Goal: Information Seeking & Learning: Learn about a topic

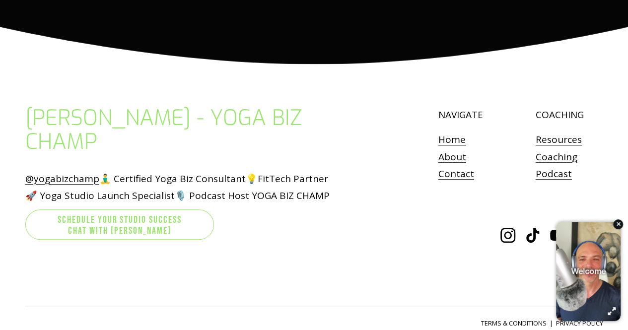
scroll to position [4070, 0]
click at [448, 176] on link "Contact" at bounding box center [456, 173] width 36 height 17
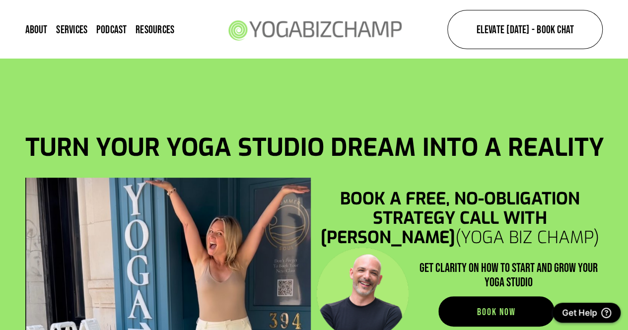
click at [34, 30] on link "About" at bounding box center [36, 29] width 22 height 13
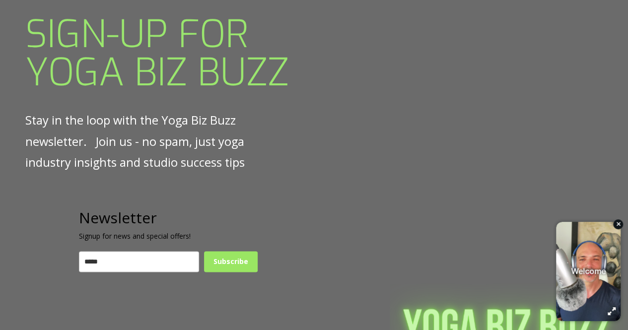
scroll to position [4418, 0]
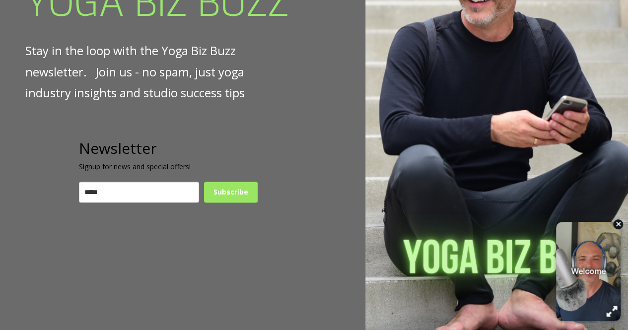
click at [618, 224] on icon "button" at bounding box center [617, 223] width 5 height 7
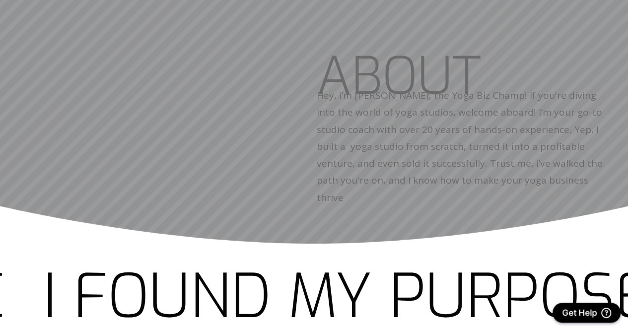
scroll to position [72, 0]
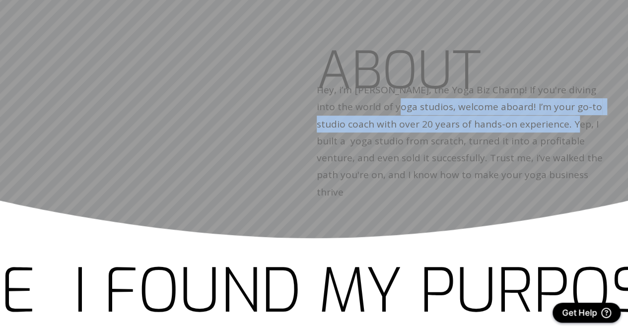
drag, startPoint x: 382, startPoint y: 128, endPoint x: 564, endPoint y: 135, distance: 181.8
click at [562, 136] on span "Hey, i’m [PERSON_NAME], the Yoga Biz Champ! If you're diving into the world of …" at bounding box center [461, 140] width 288 height 115
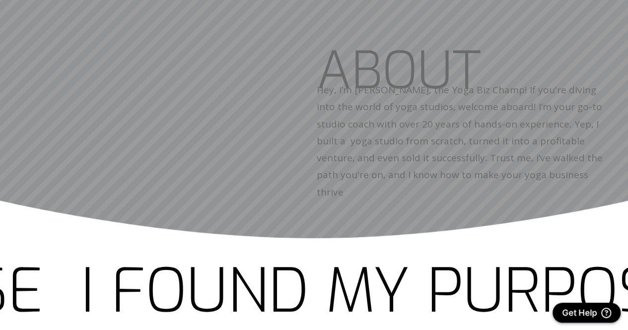
click at [564, 135] on span "Hey, i’m [PERSON_NAME], the Yoga Biz Champ! If you're diving into the world of …" at bounding box center [461, 140] width 288 height 115
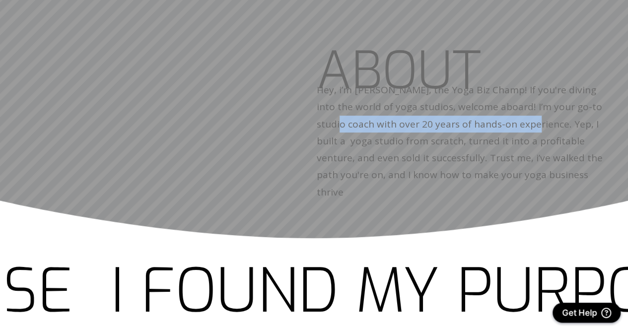
drag, startPoint x: 316, startPoint y: 148, endPoint x: 512, endPoint y: 144, distance: 196.6
click at [512, 145] on div "ABOUT Hey, i’m [PERSON_NAME], the Yoga Biz Champ! If you're diving into the wor…" at bounding box center [314, 122] width 628 height 155
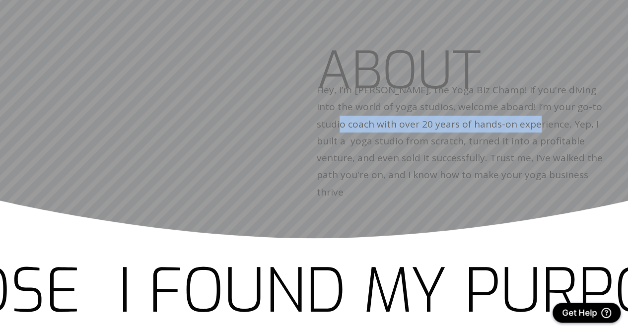
click at [512, 144] on span "Hey, i’m [PERSON_NAME], the Yoga Biz Champ! If you're diving into the world of …" at bounding box center [461, 140] width 288 height 115
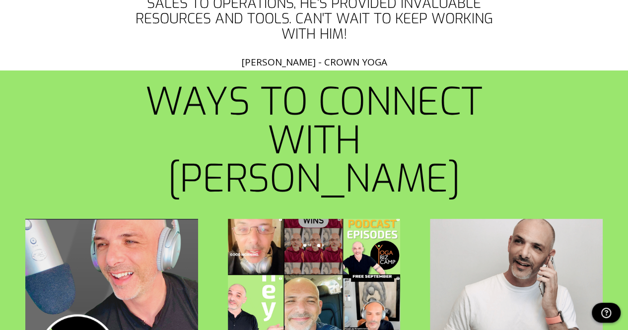
scroll to position [5177, 0]
